Goal: Task Accomplishment & Management: Use online tool/utility

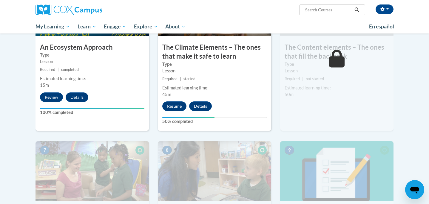
scroll to position [360, 0]
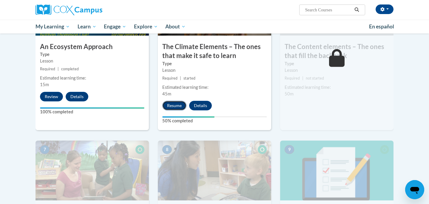
click at [179, 107] on button "Resume" at bounding box center [174, 106] width 24 height 10
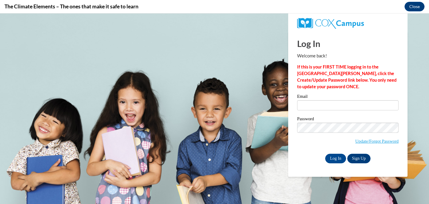
scroll to position [0, 0]
type input "[EMAIL_ADDRESS][DOMAIN_NAME]"
click at [330, 158] on input "Log In" at bounding box center [335, 158] width 21 height 10
